Goal: Information Seeking & Learning: Find specific fact

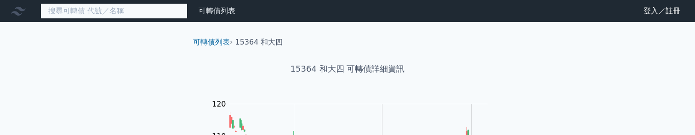
click at [96, 13] on input at bounding box center [113, 11] width 147 height 16
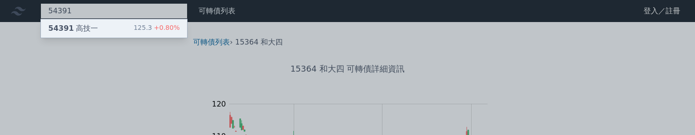
type input "54391"
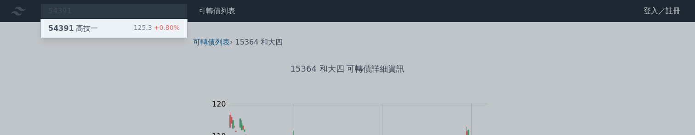
click at [77, 26] on div "54391 高技一" at bounding box center [73, 28] width 50 height 11
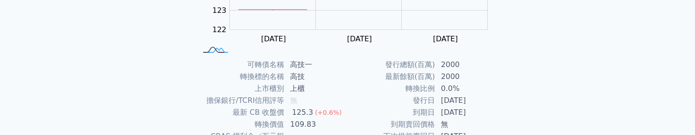
scroll to position [184, 0]
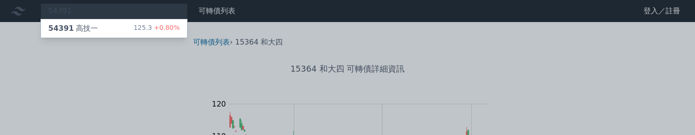
click at [145, 85] on div at bounding box center [347, 67] width 695 height 135
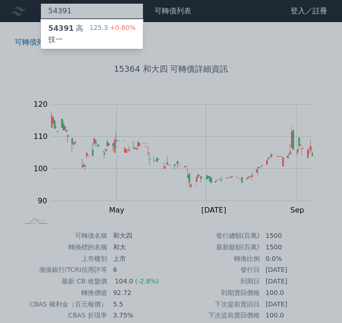
click at [65, 12] on div "54391 54391 高技一 125.3 +0.80%" at bounding box center [91, 11] width 103 height 16
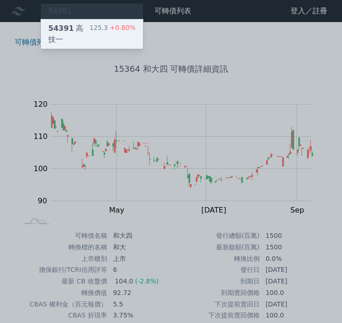
click at [60, 29] on span "54391" at bounding box center [61, 28] width 26 height 9
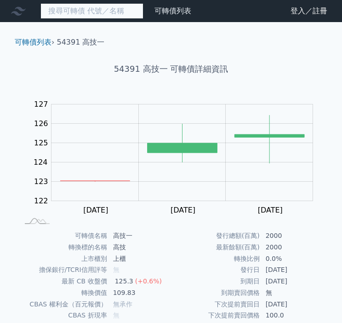
click at [75, 17] on input at bounding box center [91, 11] width 103 height 16
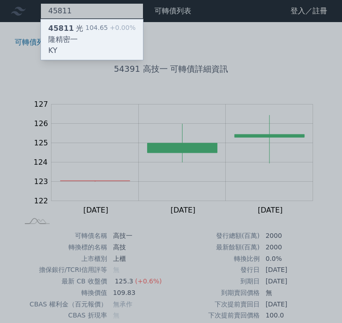
type input "45811"
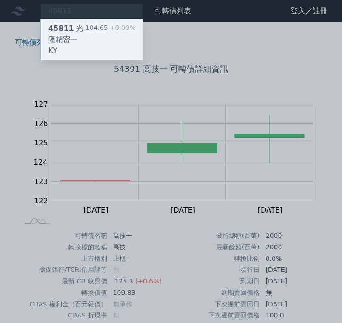
click at [67, 28] on span "45811" at bounding box center [61, 28] width 26 height 9
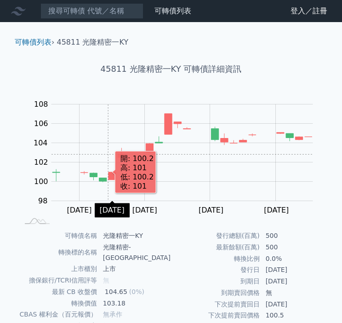
scroll to position [84, 0]
